Goal: Navigation & Orientation: Find specific page/section

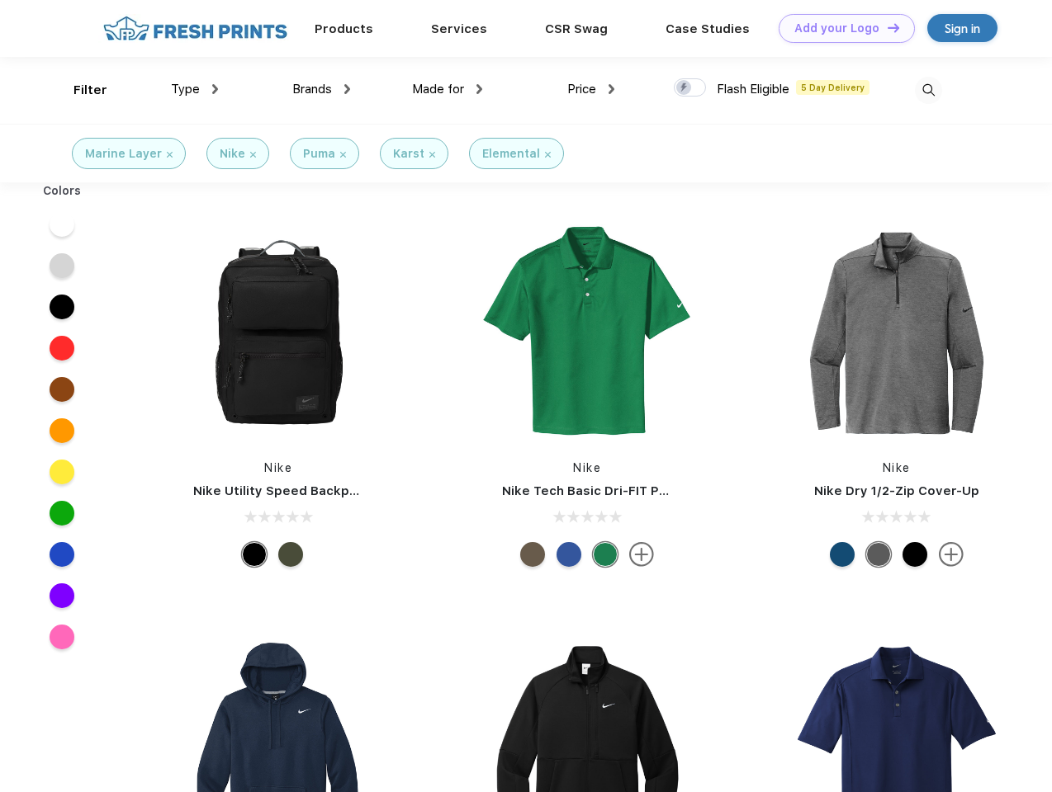
click at [840, 28] on link "Add your Logo Design Tool" at bounding box center [846, 28] width 136 height 29
click at [0, 0] on div "Design Tool" at bounding box center [0, 0] width 0 height 0
click at [886, 27] on link "Add your Logo Design Tool" at bounding box center [846, 28] width 136 height 29
click at [79, 90] on div "Filter" at bounding box center [90, 90] width 34 height 19
click at [195, 89] on span "Type" at bounding box center [185, 89] width 29 height 15
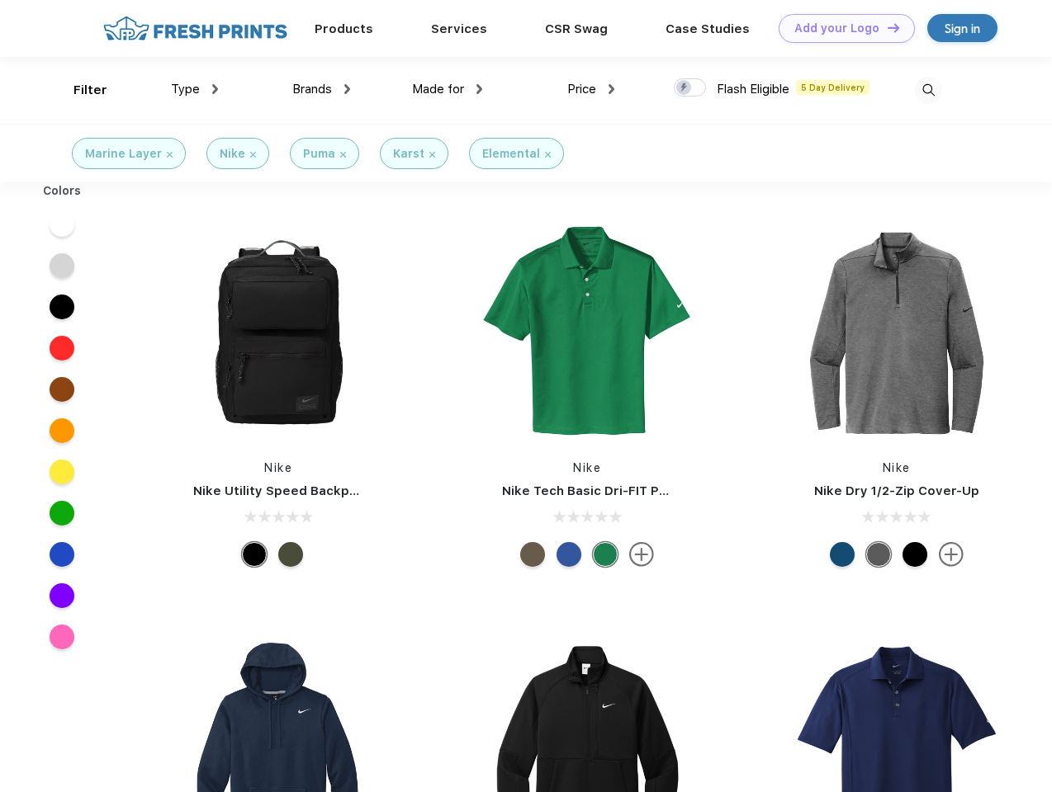
click at [321, 89] on span "Brands" at bounding box center [312, 89] width 40 height 15
click at [447, 89] on span "Made for" at bounding box center [438, 89] width 52 height 15
click at [591, 89] on span "Price" at bounding box center [581, 89] width 29 height 15
click at [690, 88] on div at bounding box center [690, 87] width 32 height 18
click at [684, 88] on input "checkbox" at bounding box center [679, 83] width 11 height 11
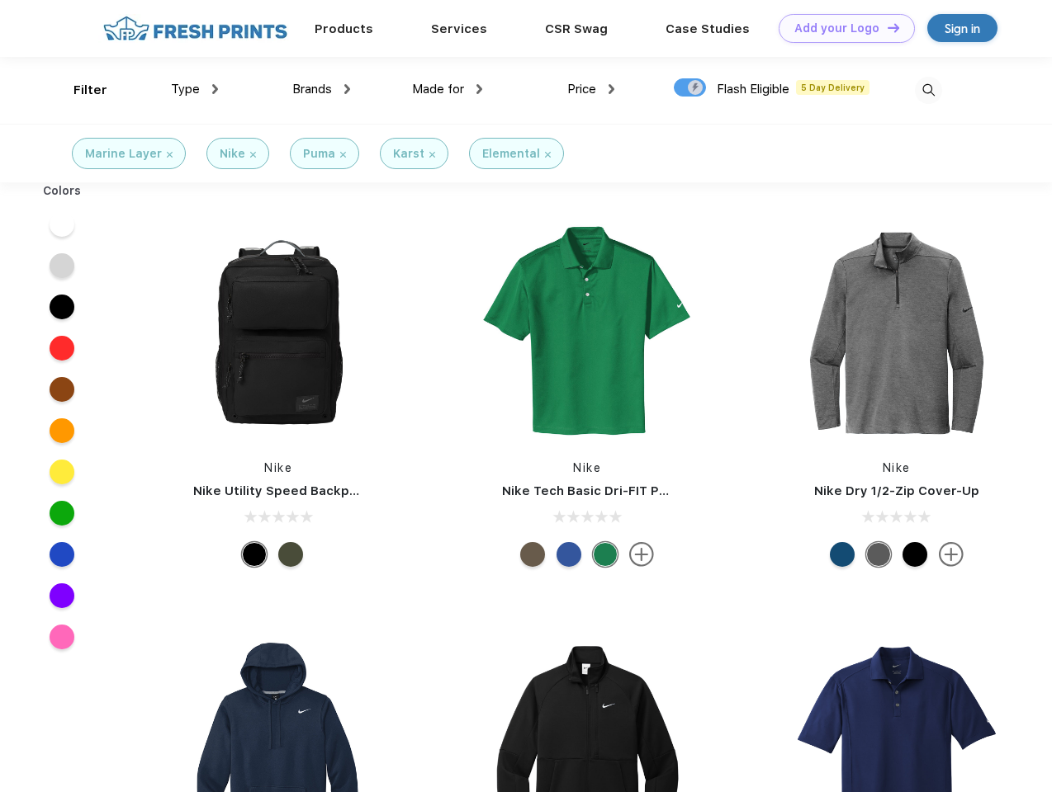
click at [928, 90] on img at bounding box center [928, 90] width 27 height 27
